Goal: Communication & Community: Answer question/provide support

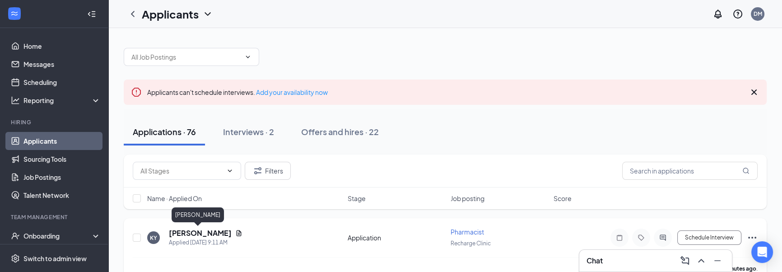
click at [189, 230] on h5 "[PERSON_NAME]" at bounding box center [200, 233] width 63 height 10
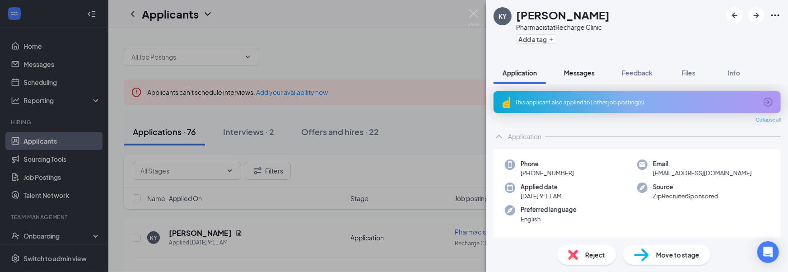
click at [591, 72] on span "Messages" at bounding box center [579, 73] width 31 height 8
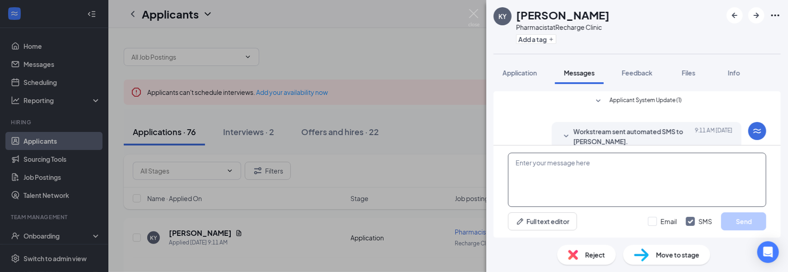
click at [591, 190] on textarea at bounding box center [637, 180] width 258 height 54
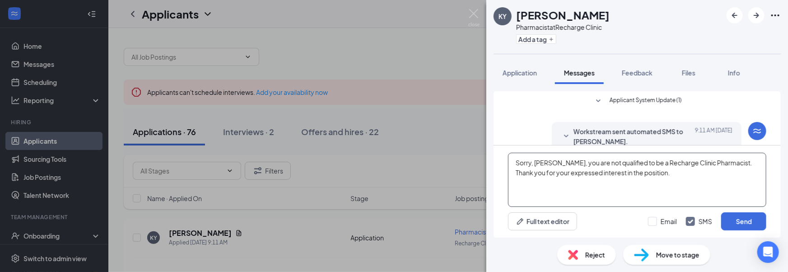
drag, startPoint x: 677, startPoint y: 179, endPoint x: 502, endPoint y: 163, distance: 176.4
click at [502, 163] on div "Sorry, [PERSON_NAME], you are not qualified to be a Recharge Clinic Pharmacist.…" at bounding box center [636, 191] width 287 height 92
paste textarea "Dear [PERSON_NAME], Thank you for your interest in the Pharmacist position at […"
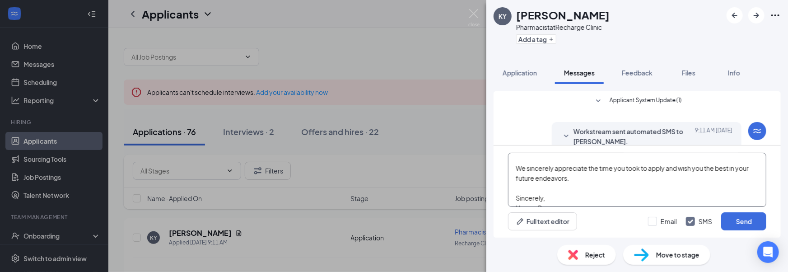
scroll to position [70, 0]
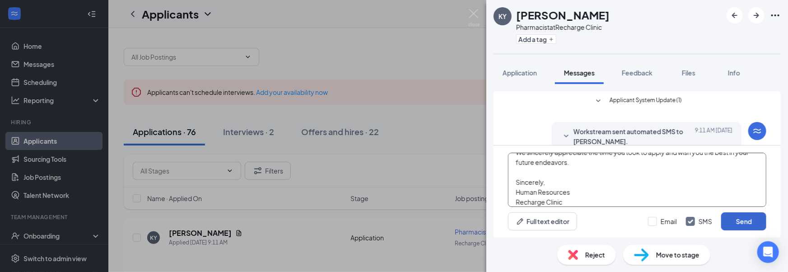
type textarea "Dear [PERSON_NAME], Thank you for your interest in the Pharmacist position at […"
click at [746, 216] on button "Send" at bounding box center [743, 221] width 45 height 18
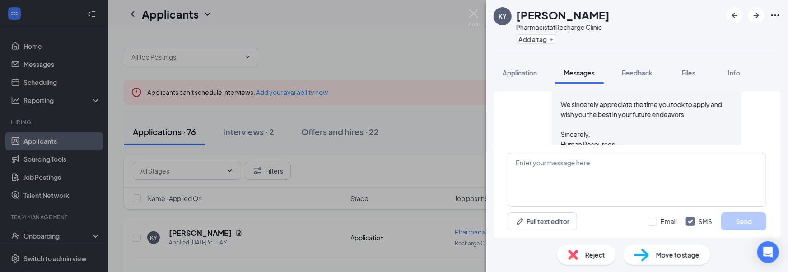
scroll to position [174, 0]
